Goal: Information Seeking & Learning: Compare options

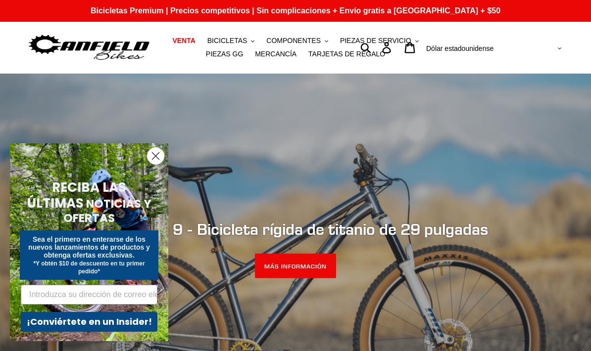
click at [156, 151] on circle "Cerrar diálogo" at bounding box center [155, 156] width 16 height 16
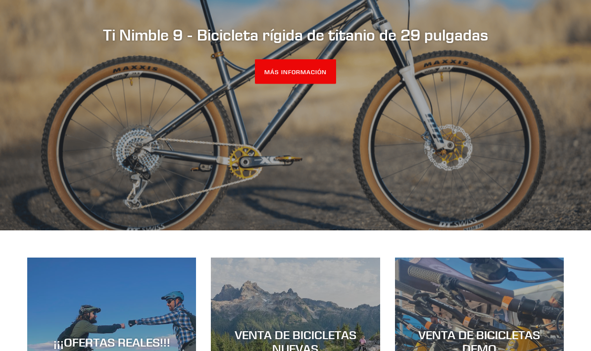
scroll to position [187, 0]
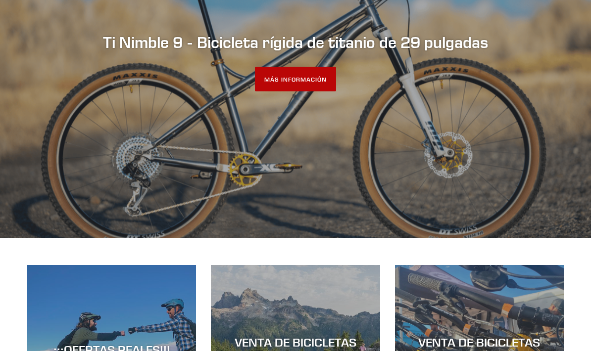
click at [297, 83] on font "MÁS INFORMACIÓN" at bounding box center [295, 79] width 62 height 7
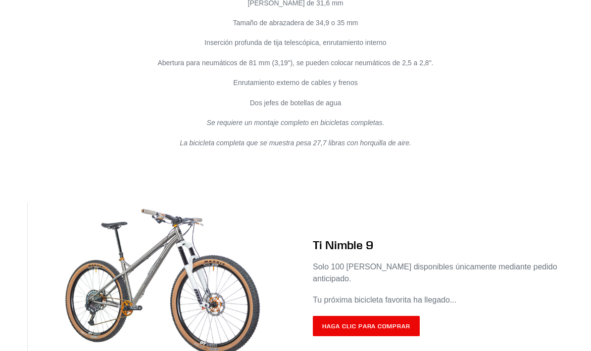
scroll to position [5772, 0]
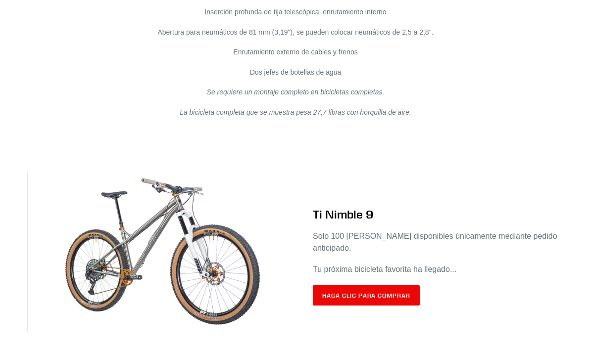
click at [349, 294] on link "Haga clic para comprar" at bounding box center [366, 296] width 107 height 21
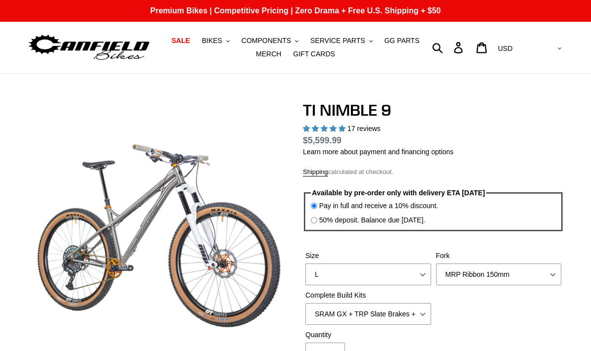
select select "highest-rating"
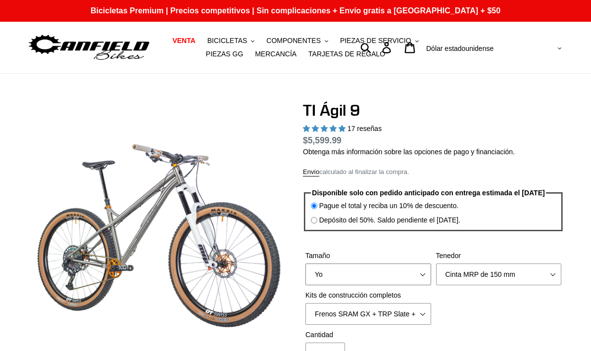
click at [422, 280] on select "S METRO Yo XL / XXL (Especificar al finalizar la compra)" at bounding box center [368, 275] width 126 height 22
select select "M"
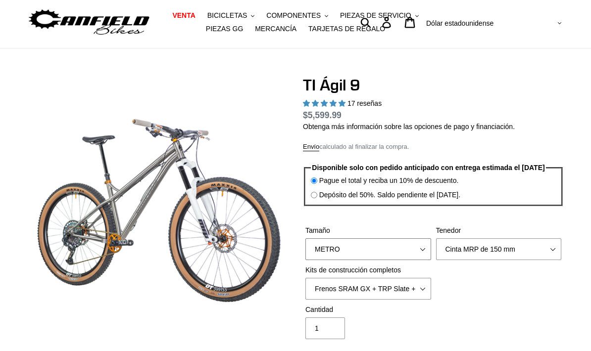
scroll to position [48, 0]
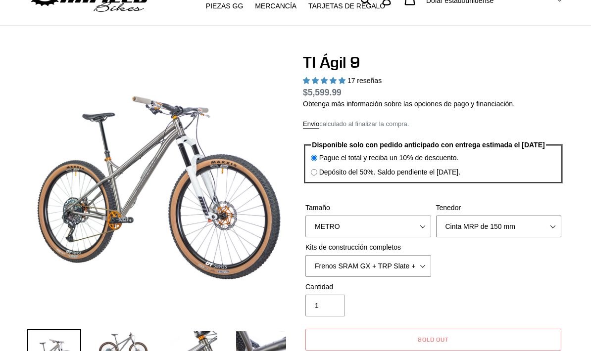
click at [464, 230] on select "Cinta MRP de 150 mm RockShox Lyrik 150 mm Fábrica de zorros 36 150 mm Casco Can…" at bounding box center [499, 227] width 126 height 22
click at [512, 231] on select "Cinta MRP de 150 mm RockShox Lyrik 150 mm Fábrica de zorros 36 150 mm Casco Can…" at bounding box center [499, 227] width 126 height 22
select select "Fox Factory 36 150mm"
click at [415, 272] on select "Frenos SRAM GX + TRP Slate + Discos + Ruedas e13 LG-1 SHIMANO XT + Frenos SHIMA…" at bounding box center [368, 266] width 126 height 22
select select "SHIMANO XTR + HOPE Brakes + DT Swiss Carbon Wheels"
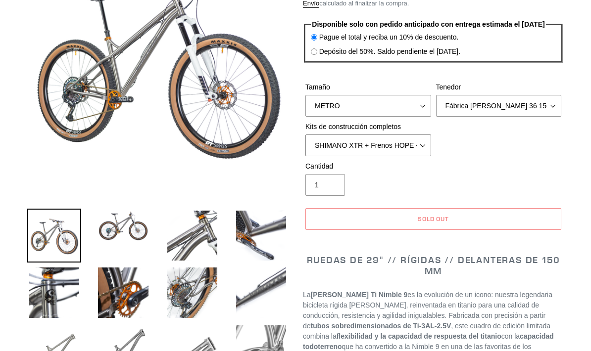
scroll to position [165, 0]
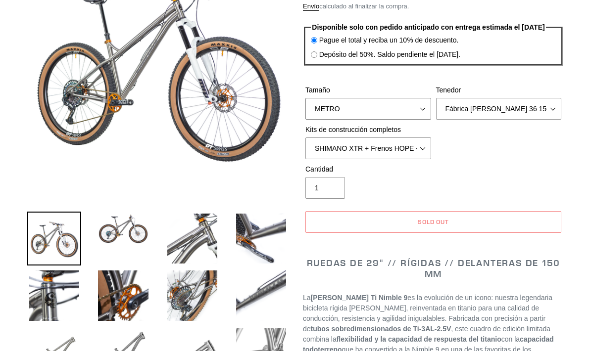
click at [422, 104] on select "S METRO Yo XL / XXL (Especificar al finalizar la compra)" at bounding box center [368, 109] width 126 height 22
click at [424, 107] on select "S METRO Yo XL / XXL (Especificar al finalizar la compra)" at bounding box center [368, 109] width 126 height 22
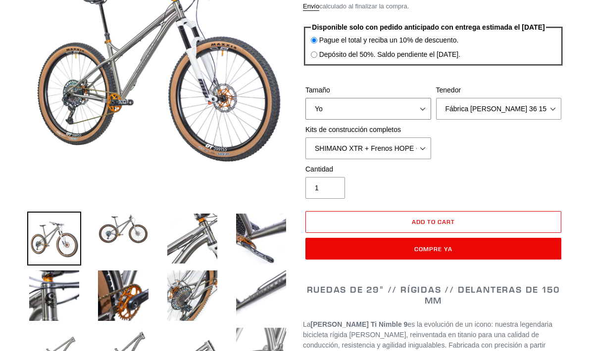
click at [418, 110] on select "S METRO Yo XL / XXL (Especificar al finalizar la compra)" at bounding box center [368, 109] width 126 height 22
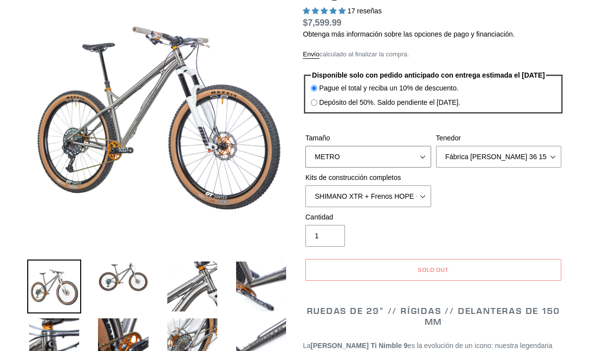
scroll to position [0, 0]
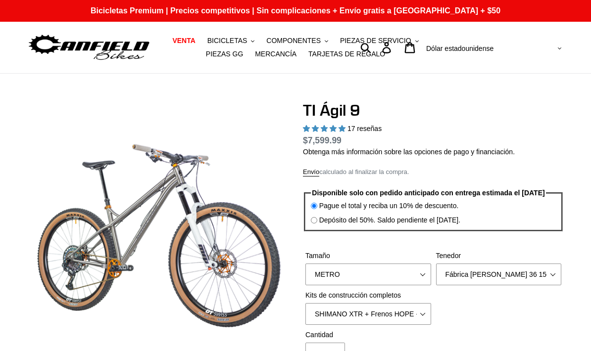
click at [246, 35] on button "BICICLETAS .cls-1{fill:#231f20}" at bounding box center [230, 40] width 57 height 13
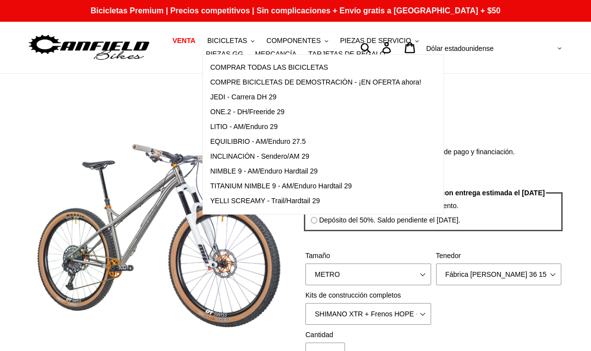
click at [381, 255] on label "Tamaño" at bounding box center [368, 256] width 126 height 10
click at [381, 264] on select "S METRO Yo XL / XXL (Especificar al finalizar la compra)" at bounding box center [368, 275] width 126 height 22
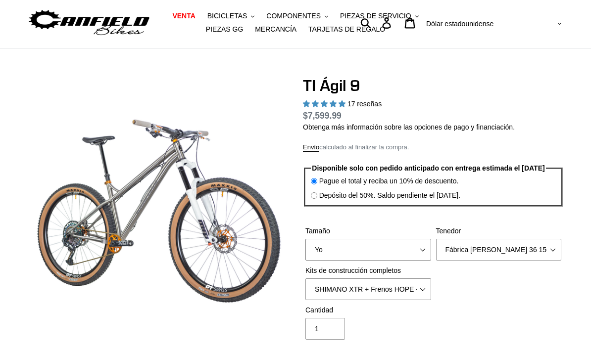
scroll to position [56, 0]
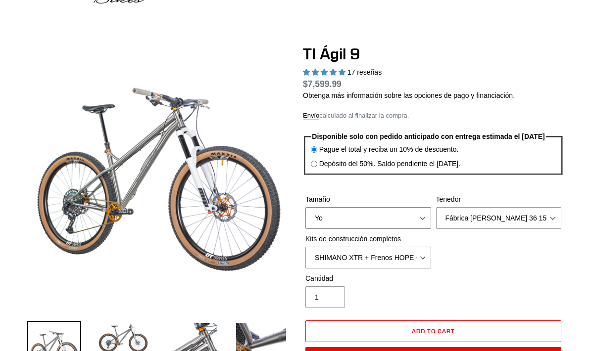
click at [414, 220] on select "S METRO Yo XL / XXL (Especificar al finalizar la compra)" at bounding box center [368, 218] width 126 height 22
select select "M"
click at [501, 228] on select "Cinta MRP de 150 mm RockShox Lyrik 150 mm Fábrica de zorros 36 150 mm Casco Can…" at bounding box center [499, 218] width 126 height 22
select select "Fork - None"
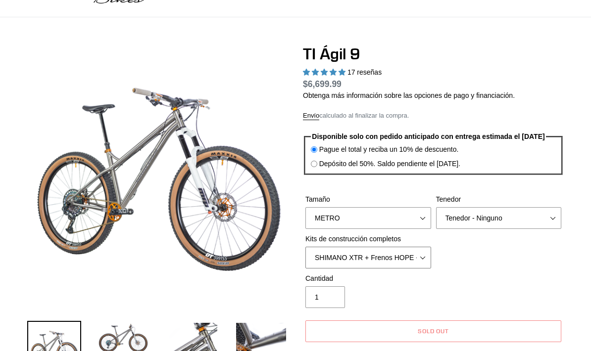
click at [409, 262] on select "Frenos SRAM GX + TRP Slate + Discos + Ruedas e13 LG-1 SHIMANO XT + Frenos SHIMA…" at bounding box center [368, 258] width 126 height 22
select select "Complete Build Kit - None (Contact us for Custom Builds)"
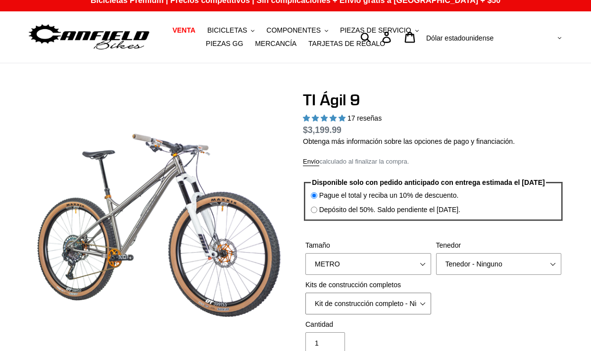
scroll to position [0, 0]
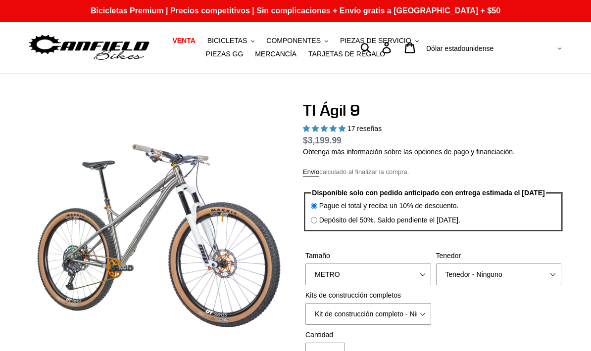
click at [232, 40] on font "BICICLETAS" at bounding box center [227, 41] width 40 height 8
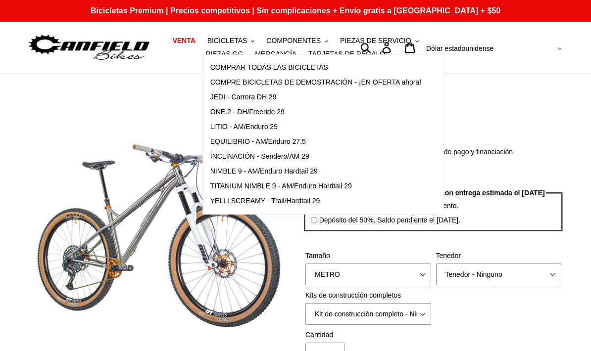
click at [312, 66] on font "COMPRAR TODAS LAS BICICLETAS" at bounding box center [269, 67] width 118 height 8
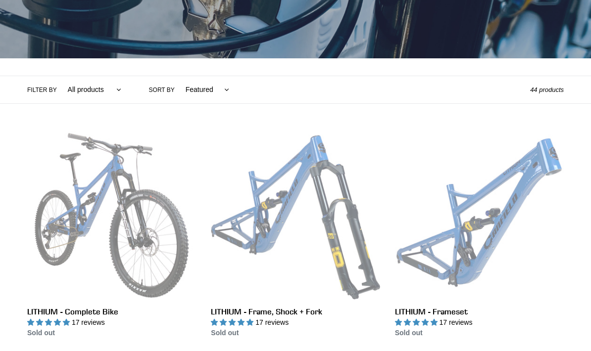
scroll to position [203, 0]
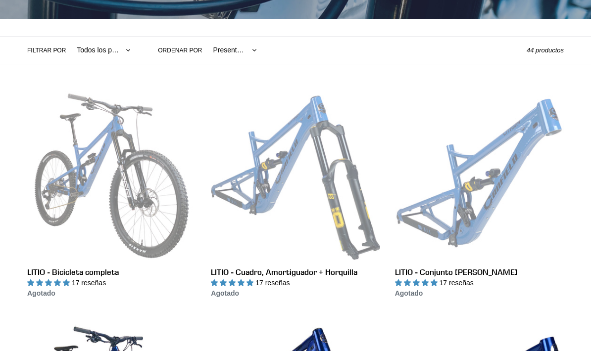
click at [108, 210] on link "LITIO - Bicicleta completa" at bounding box center [111, 195] width 169 height 207
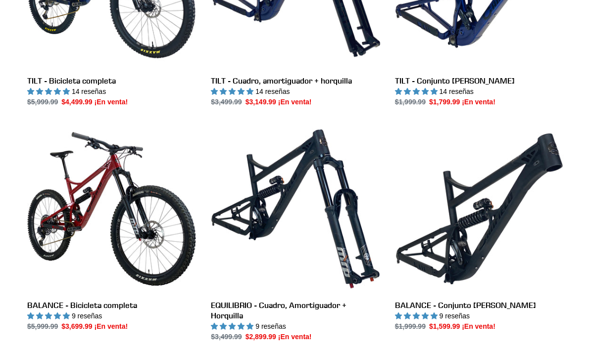
scroll to position [619, 0]
click at [121, 196] on link "BALANCE - Bicicleta completa" at bounding box center [111, 228] width 169 height 207
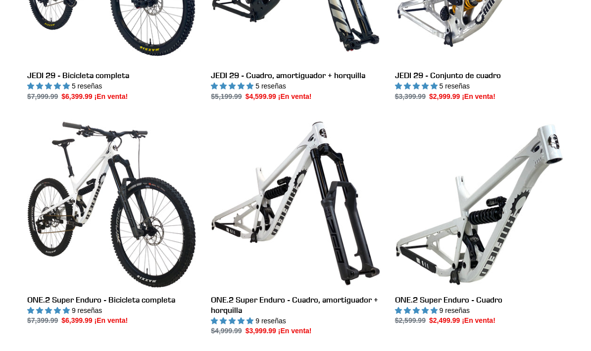
scroll to position [1534, 0]
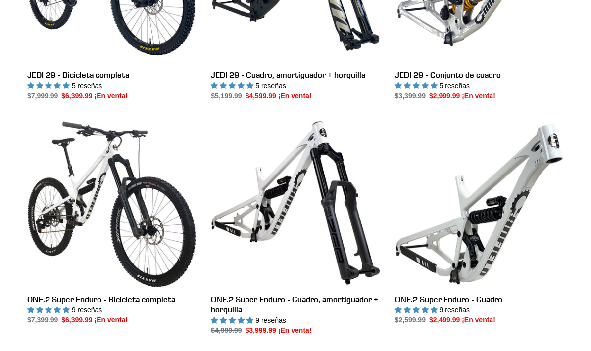
click at [112, 190] on link "ONE.2 Super Enduro - Bicicleta completa" at bounding box center [111, 222] width 169 height 207
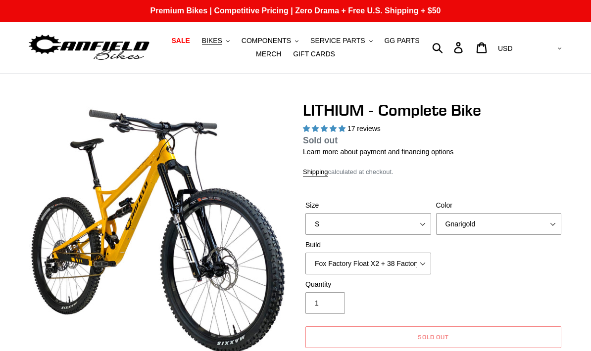
select select "highest-rating"
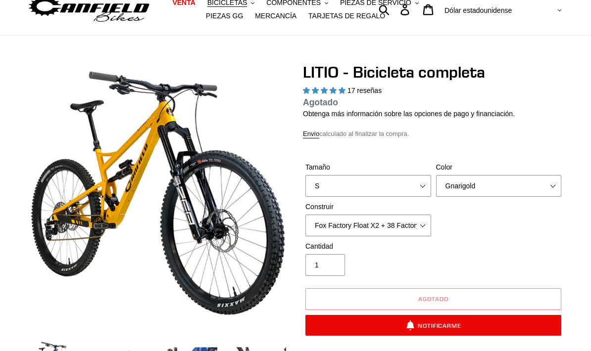
scroll to position [37, 0]
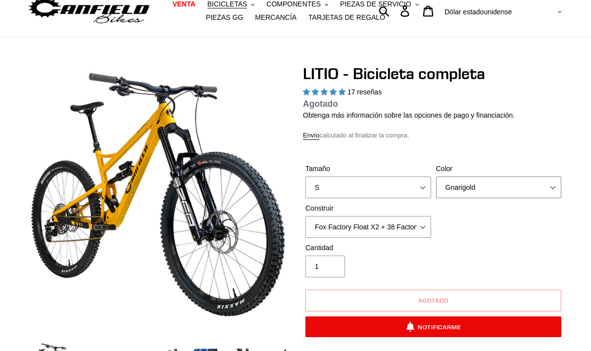
click at [461, 192] on select "Gnarigold Terciopelo azul Negro sigiloso" at bounding box center [499, 188] width 126 height 22
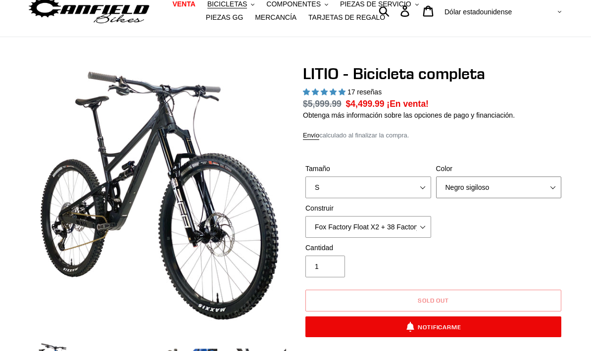
click at [474, 195] on select "Gnarigold Terciopelo azul Negro sigiloso" at bounding box center [499, 188] width 126 height 22
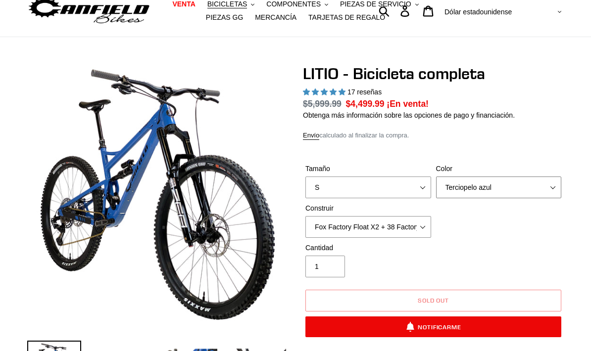
click at [467, 188] on select "Gnarigold Terciopelo azul Negro sigiloso" at bounding box center [499, 188] width 126 height 22
select select "Stealth Black"
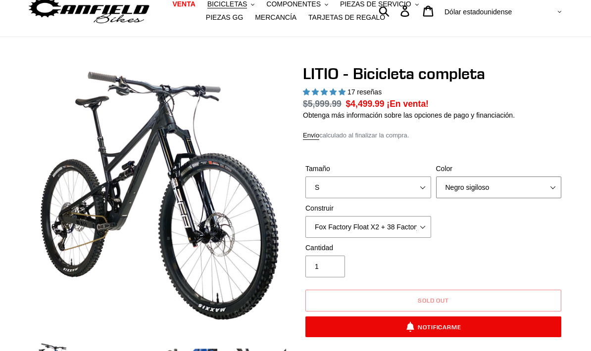
scroll to position [21, 0]
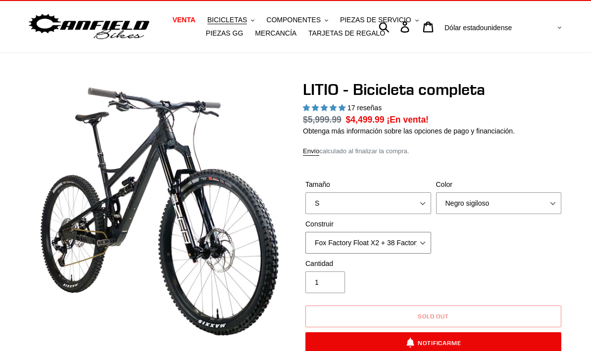
click at [387, 243] on select "Fox Factory Float X2 + 38 Factory Grip 2 170 + SRAM GX Fox Factory Float X2 + 3…" at bounding box center [368, 243] width 126 height 22
click at [390, 241] on select "Fox Factory Float X2 + 38 Factory Grip 2 170 + SRAM GX Fox Factory Float X2 + 3…" at bounding box center [368, 243] width 126 height 22
click at [363, 205] on select "S METRO Yo SG" at bounding box center [368, 203] width 126 height 22
click at [366, 206] on select "S METRO Yo SG" at bounding box center [368, 203] width 126 height 22
click at [369, 210] on select "S METRO Yo SG" at bounding box center [368, 203] width 126 height 22
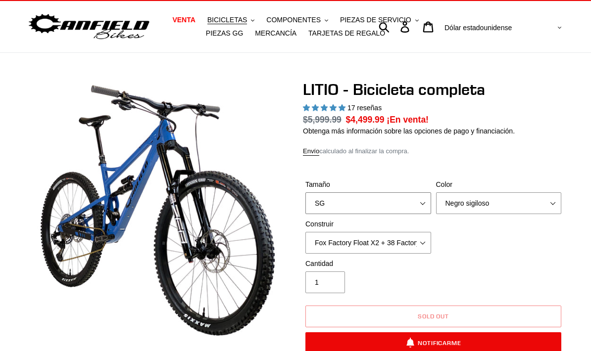
click at [372, 208] on select "S METRO Yo SG" at bounding box center [368, 203] width 126 height 22
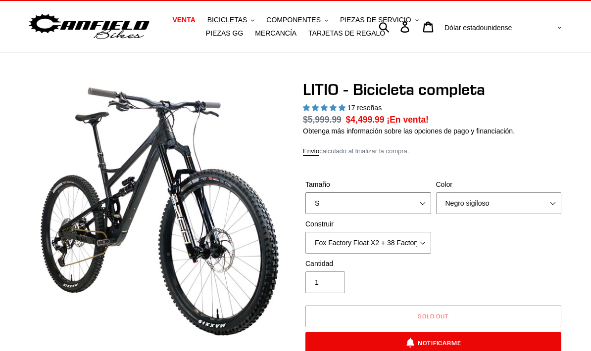
click at [363, 196] on select "S METRO Yo SG" at bounding box center [368, 203] width 126 height 22
select select "M"
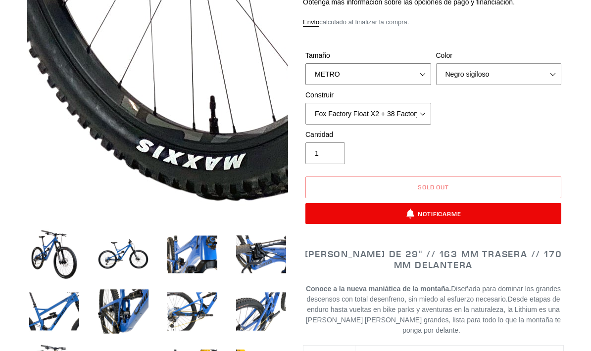
scroll to position [150, 0]
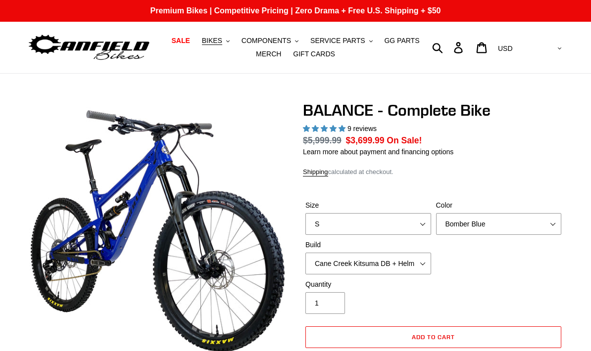
select select "highest-rating"
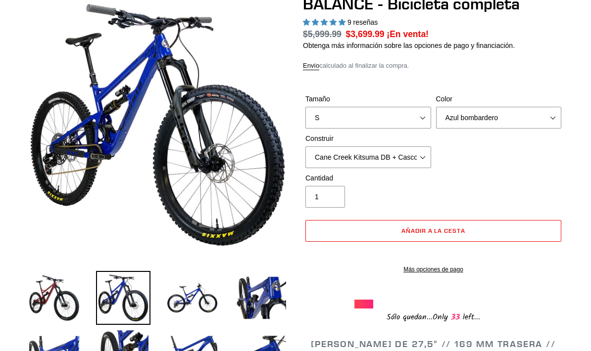
scroll to position [106, 0]
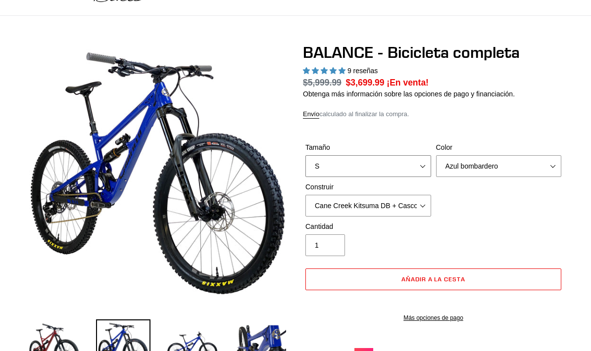
click at [402, 164] on select "S METRO Yo SG" at bounding box center [368, 167] width 126 height 22
select select "M"
click at [393, 210] on select "Cane Creek Kitsuma DB + Casco MKII + SRAM GX Cane Creek Kitsuma DB + Helm MKII …" at bounding box center [368, 206] width 126 height 22
click at [480, 171] on select "Azul bombardero Sangre de cabra Negro sigiloso" at bounding box center [499, 166] width 126 height 22
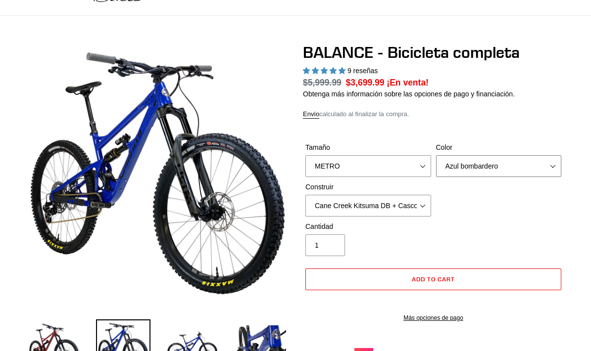
select select "Stealth Black"
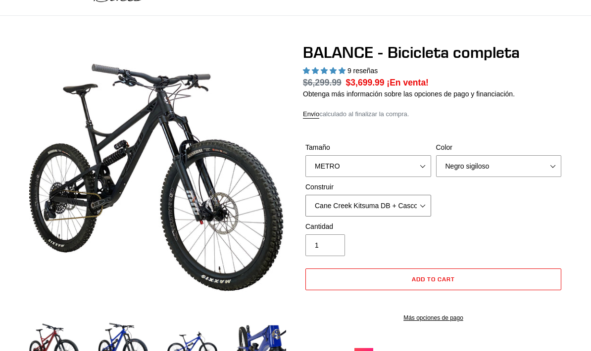
click at [405, 209] on select "Cane Creek Kitsuma DB + Casco MKII + SRAM GX Cane Creek Kitsuma DB + Helm MKII …" at bounding box center [368, 206] width 126 height 22
select select "RockShox Vivid ULT + Zeb ULT + SRAM GX"
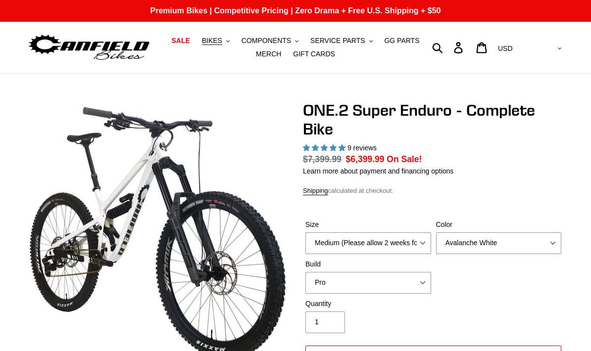
select select "highest-rating"
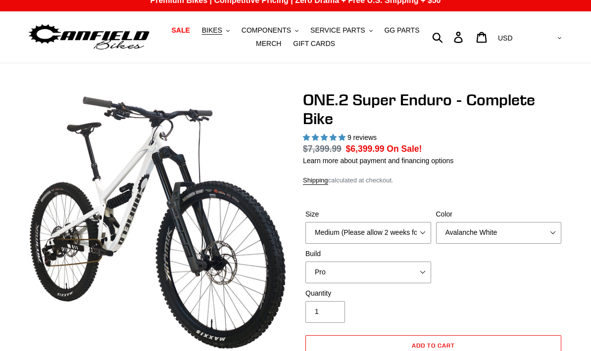
scroll to position [50, 0]
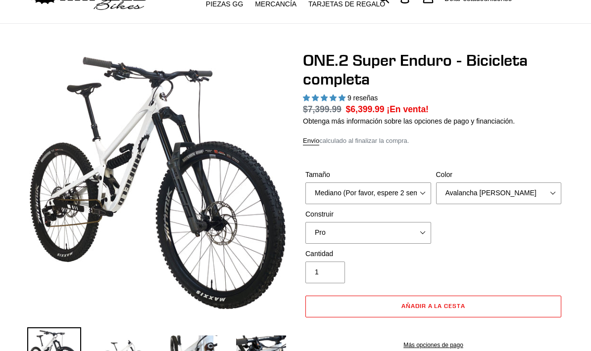
click at [466, 193] on select "Avalancha [PERSON_NAME] bentonita" at bounding box center [499, 194] width 126 height 22
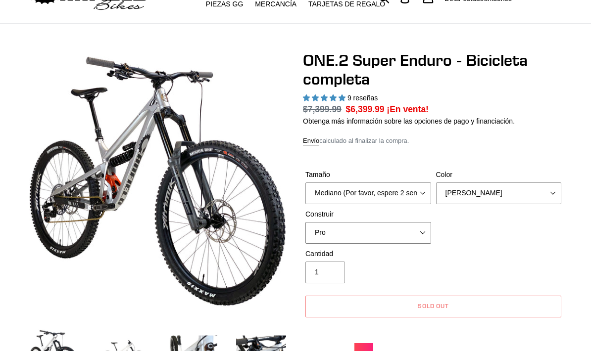
click at [385, 225] on select "Pro" at bounding box center [368, 233] width 126 height 22
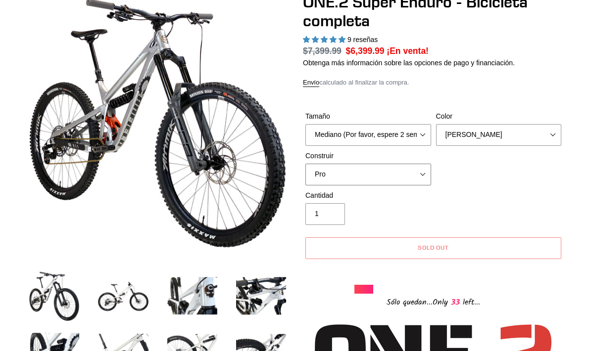
scroll to position [109, 0]
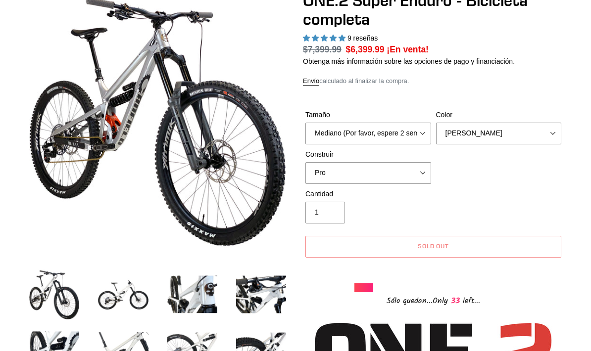
click at [470, 136] on select "Avalancha [PERSON_NAME] bentonita" at bounding box center [499, 134] width 126 height 22
select select "Avalanche White"
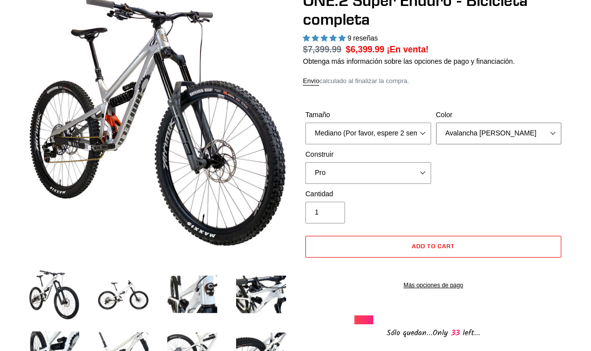
click at [491, 142] on select "Avalancha [PERSON_NAME] bentonita" at bounding box center [499, 134] width 126 height 22
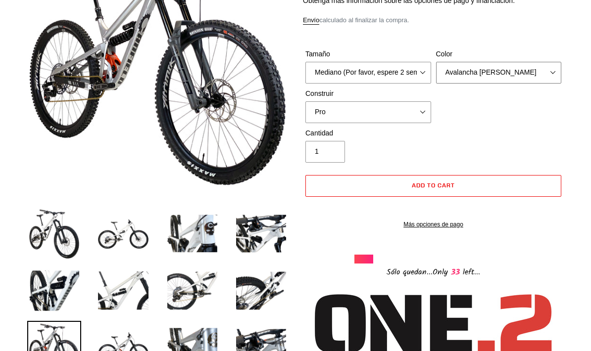
scroll to position [170, 0]
